Goal: Information Seeking & Learning: Understand process/instructions

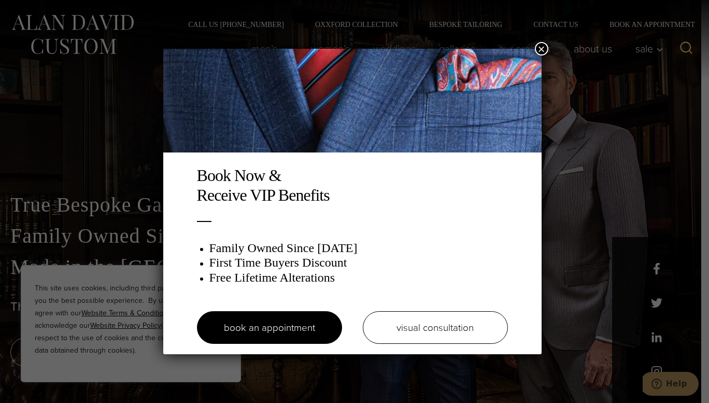
click at [545, 47] on button "×" at bounding box center [541, 48] width 13 height 13
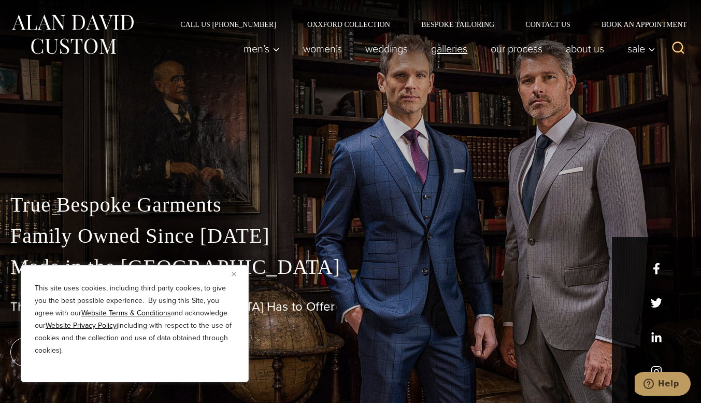
click at [458, 49] on link "Galleries" at bounding box center [450, 48] width 60 height 21
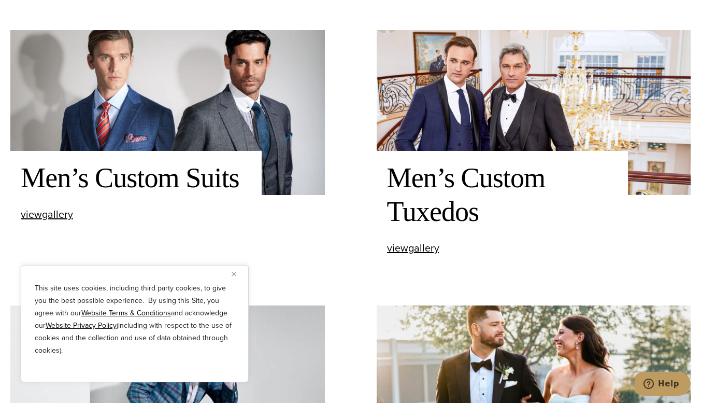
scroll to position [410, 0]
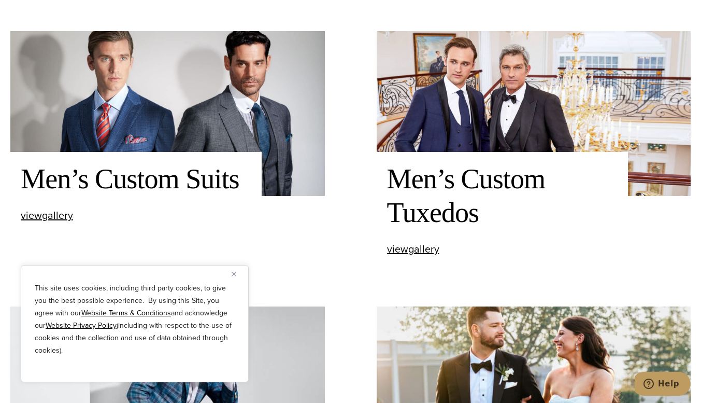
click at [393, 244] on div "Men’s Custom Tuxedos view Men’s Custom Tuxedos gallery" at bounding box center [502, 208] width 251 height 113
click at [397, 250] on span "view Men’s Custom Tuxedos gallery" at bounding box center [413, 249] width 52 height 16
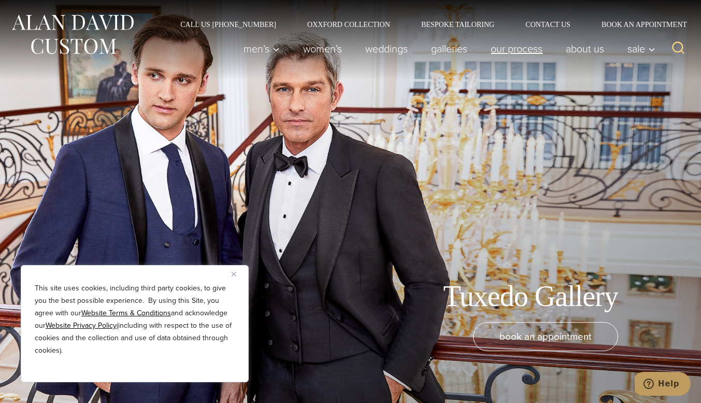
click at [519, 55] on link "Our Process" at bounding box center [516, 48] width 75 height 21
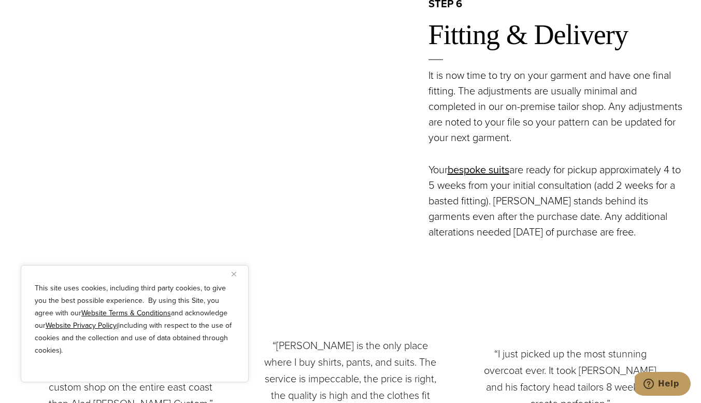
scroll to position [2237, 0]
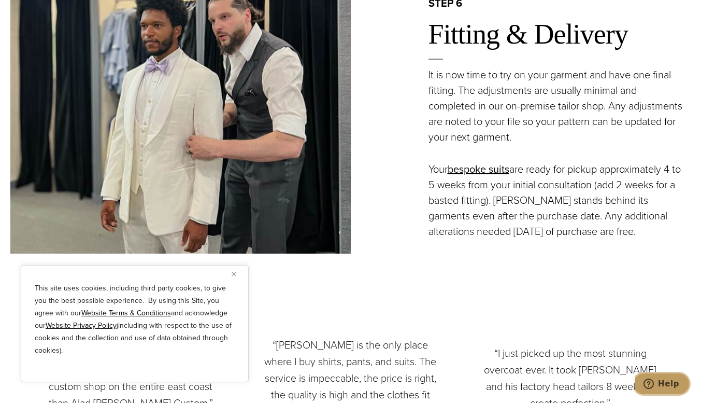
click at [668, 376] on button "Help" at bounding box center [661, 384] width 59 height 24
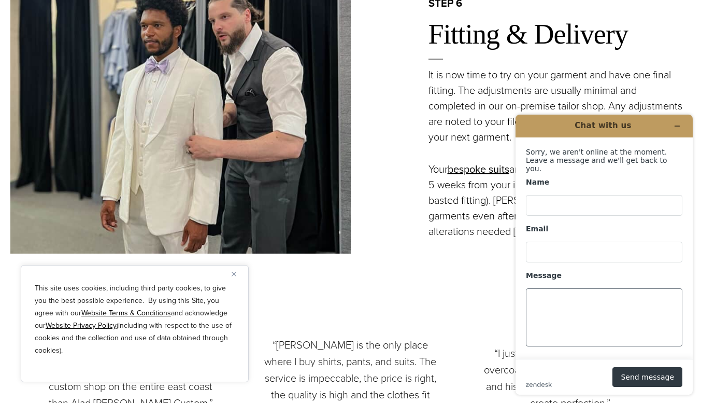
scroll to position [0, 0]
click at [677, 125] on icon "Minimize widget" at bounding box center [677, 125] width 7 height 7
